Goal: Information Seeking & Learning: Check status

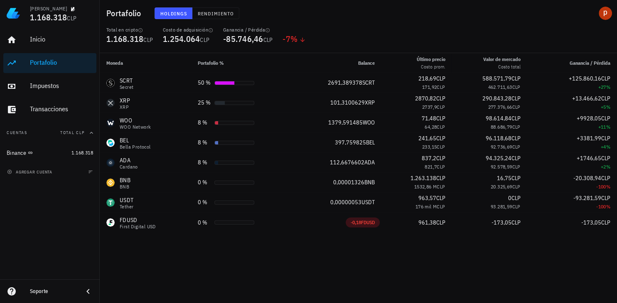
click at [273, 249] on div "Moneda Portafolio % Balance Último precio Costo prom. Valor de mercado Costo to…" at bounding box center [358, 178] width 517 height 250
click at [36, 43] on div "Inicio" at bounding box center [61, 39] width 63 height 8
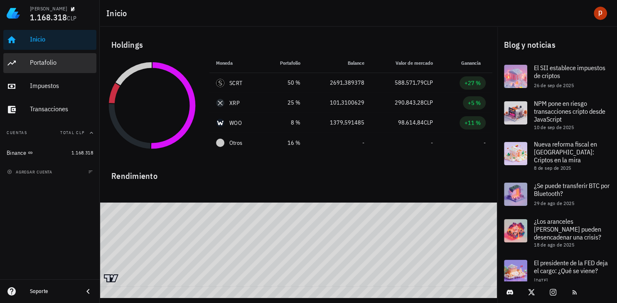
click at [39, 60] on div "Portafolio" at bounding box center [61, 63] width 63 height 8
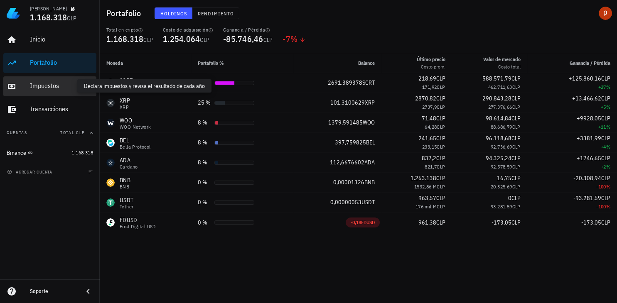
click at [65, 86] on div "Impuestos" at bounding box center [61, 86] width 63 height 8
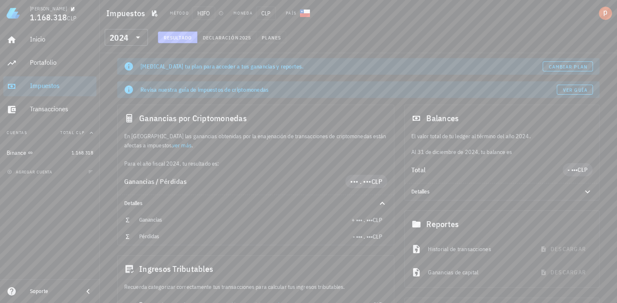
click at [169, 42] on button "Resultado" at bounding box center [177, 38] width 39 height 12
click at [546, 67] on link "Cambiar plan" at bounding box center [567, 66] width 50 height 10
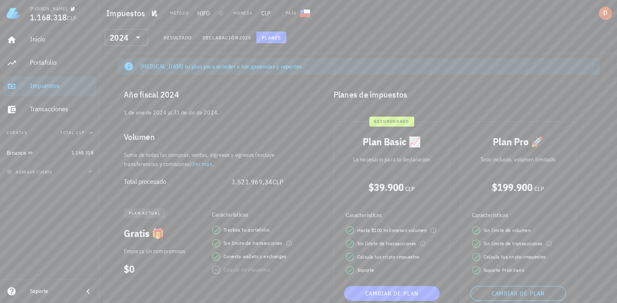
scroll to position [44, 0]
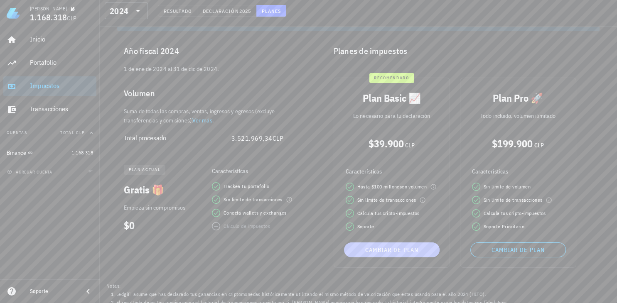
click at [384, 247] on span "Cambiar de plan" at bounding box center [391, 249] width 89 height 7
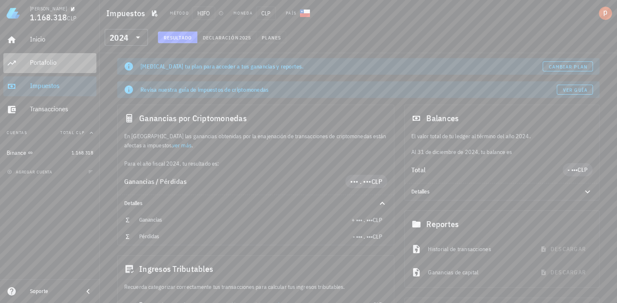
click at [45, 59] on div "Portafolio" at bounding box center [61, 63] width 63 height 19
